Goal: Task Accomplishment & Management: Manage account settings

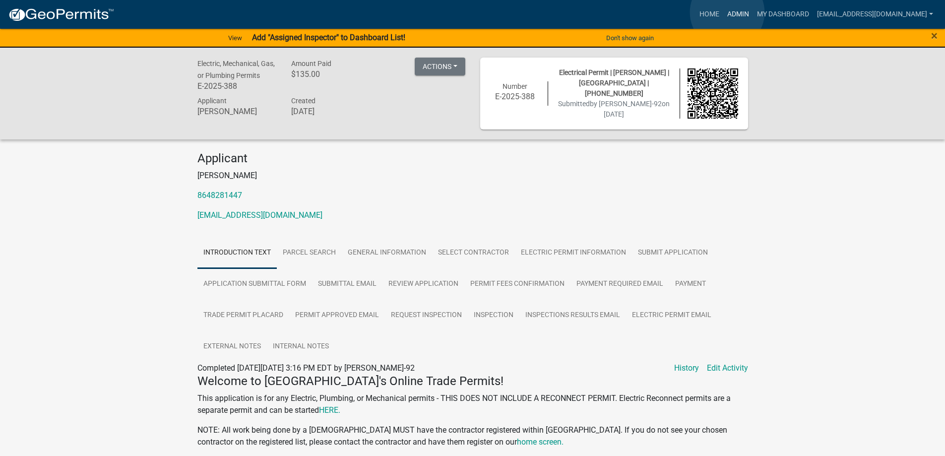
click at [727, 12] on link "Admin" at bounding box center [738, 14] width 30 height 19
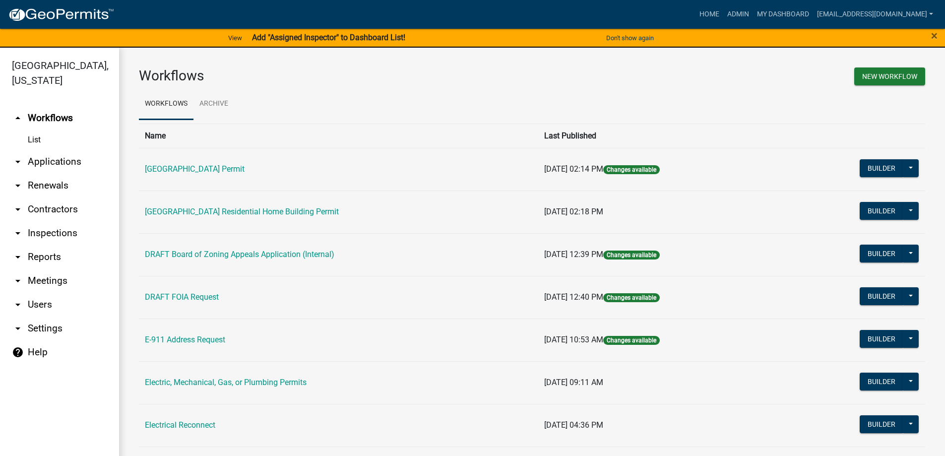
click at [60, 159] on link "arrow_drop_down Applications" at bounding box center [59, 162] width 119 height 24
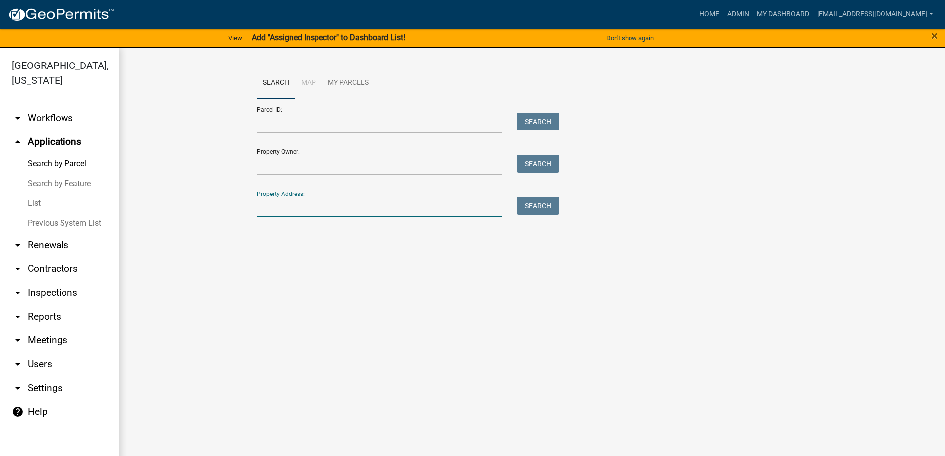
click at [313, 204] on input "Property Address:" at bounding box center [379, 207] width 245 height 20
type input "2114 flat rock"
click at [531, 201] on button "Search" at bounding box center [538, 206] width 42 height 18
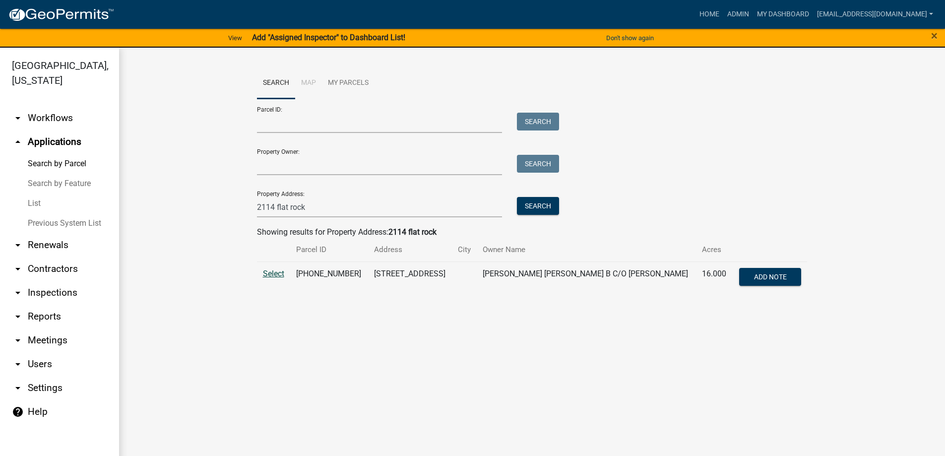
click at [266, 270] on span "Select" at bounding box center [273, 273] width 21 height 9
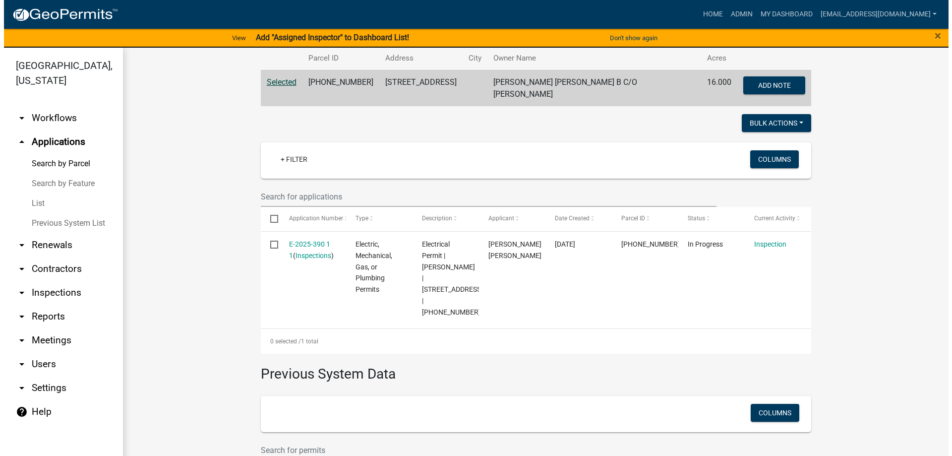
scroll to position [198, 0]
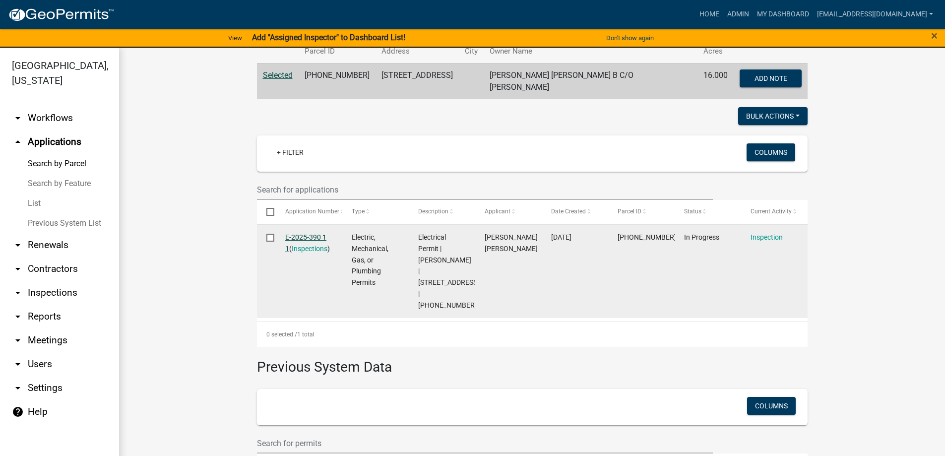
click at [299, 234] on link "E-2025-390 1 1" at bounding box center [305, 242] width 41 height 19
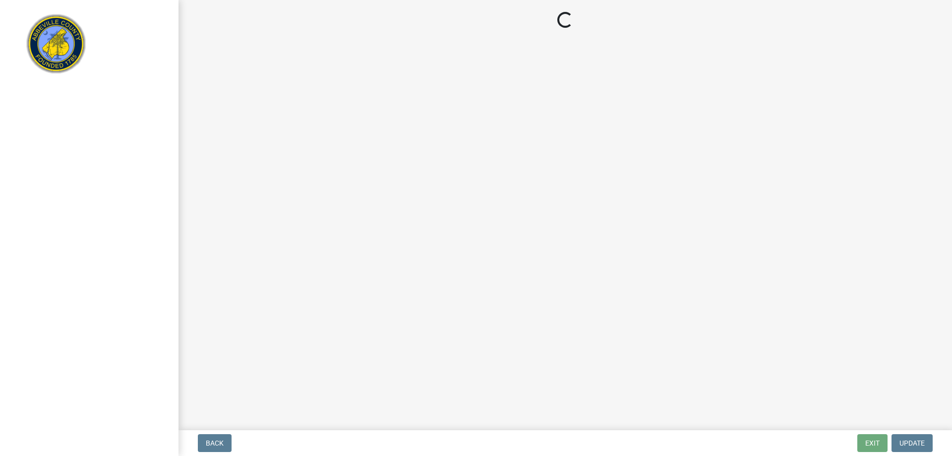
select select "896ec84b-7942-43b9-a78d-4f1554b7930c"
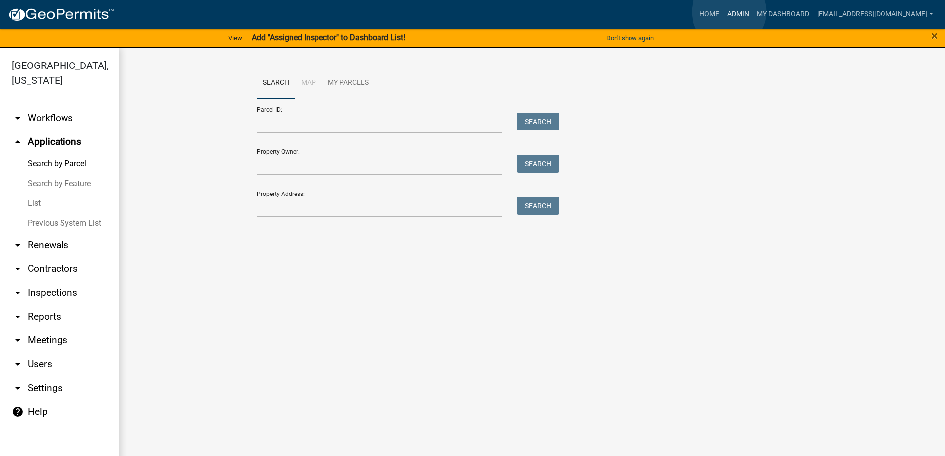
click at [729, 12] on link "Admin" at bounding box center [738, 14] width 30 height 19
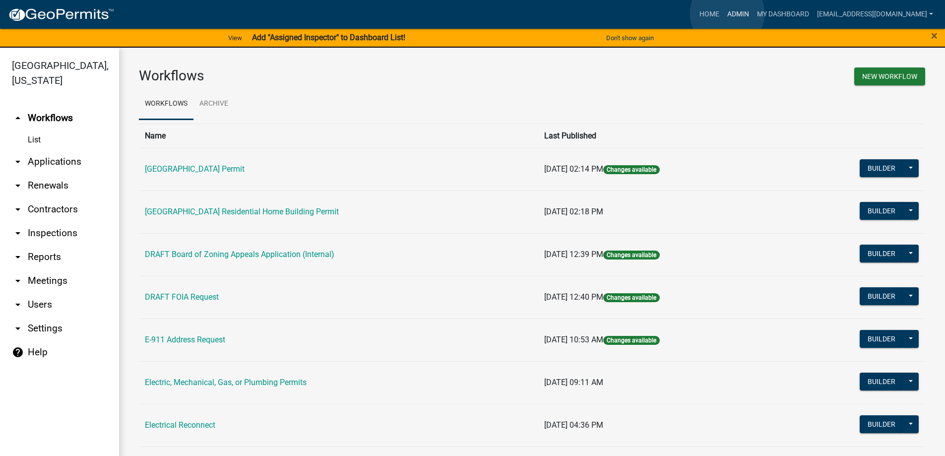
click at [727, 13] on link "Admin" at bounding box center [738, 14] width 30 height 19
click at [53, 160] on link "arrow_drop_down Applications" at bounding box center [59, 162] width 119 height 24
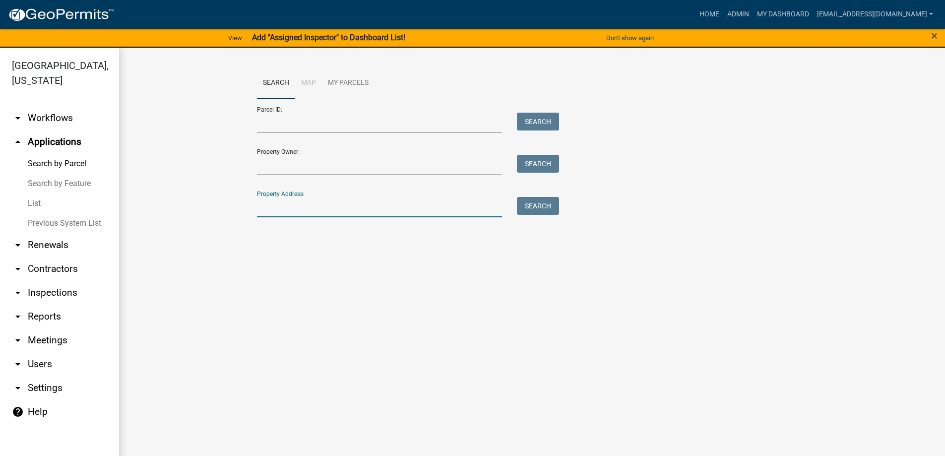
click at [301, 211] on input "Property Address:" at bounding box center [379, 207] width 245 height 20
type input "107 main"
click at [527, 206] on button "Search" at bounding box center [538, 206] width 42 height 18
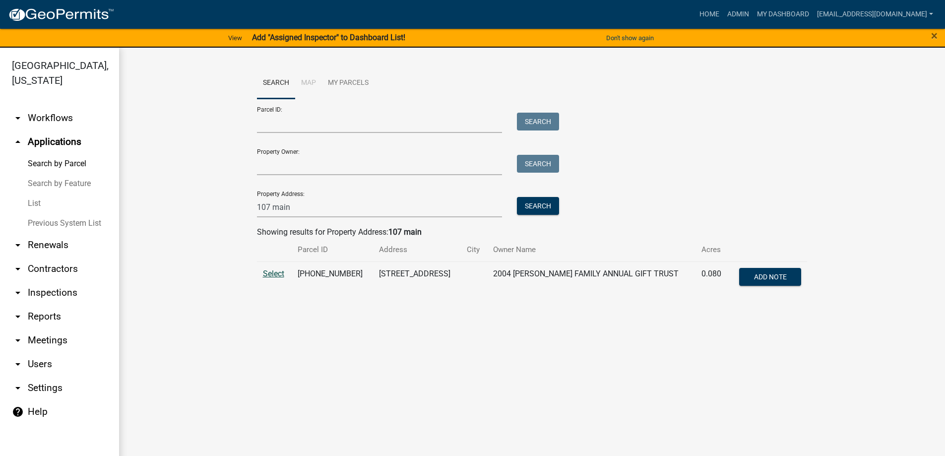
click at [266, 273] on span "Select" at bounding box center [273, 273] width 21 height 9
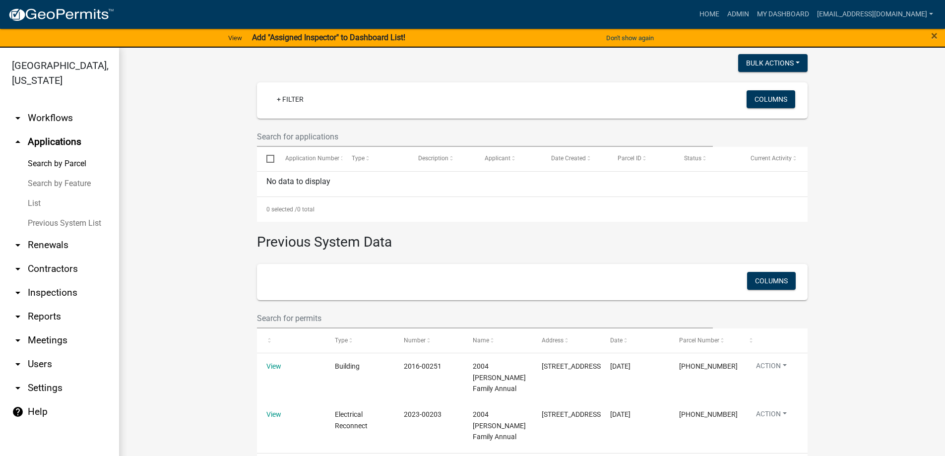
scroll to position [256, 0]
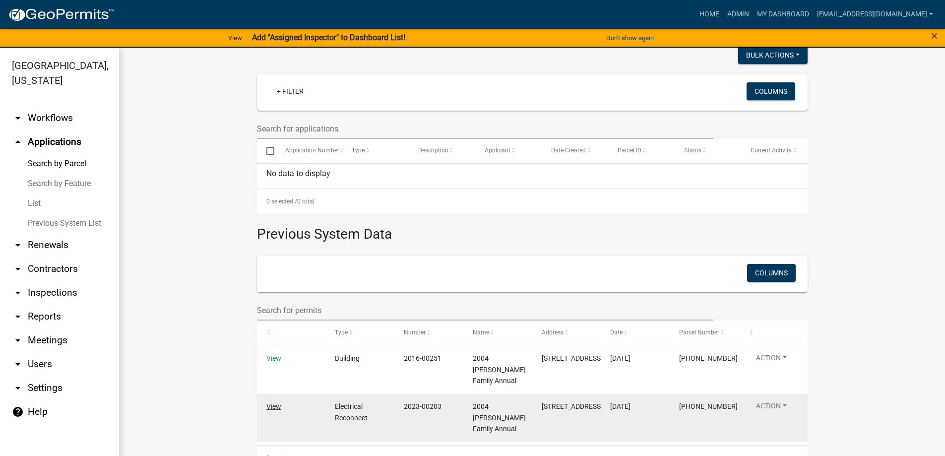
click at [269, 402] on link "View" at bounding box center [273, 406] width 15 height 8
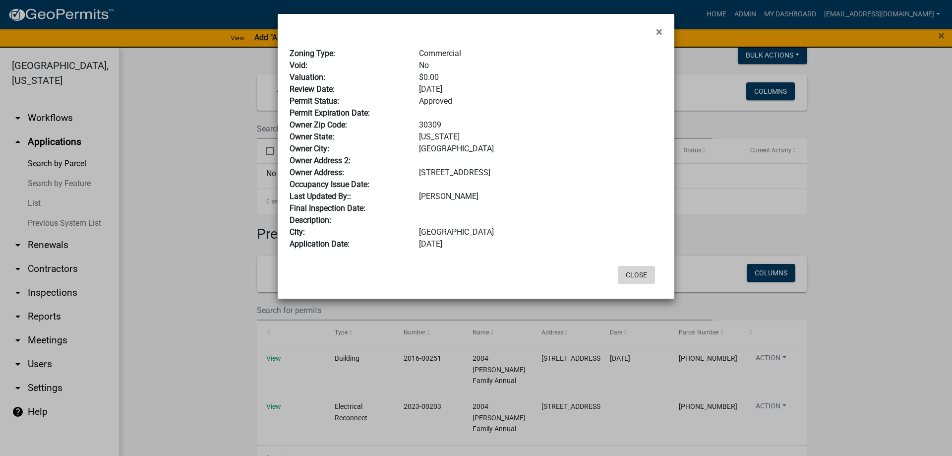
click at [633, 273] on button "Close" at bounding box center [636, 275] width 37 height 18
